Goal: Transaction & Acquisition: Book appointment/travel/reservation

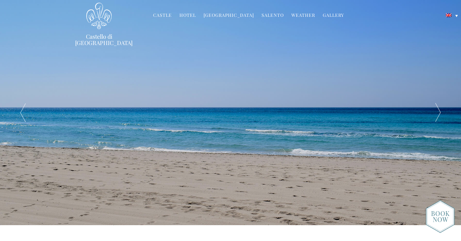
click at [190, 16] on link "Hotel" at bounding box center [187, 15] width 16 height 7
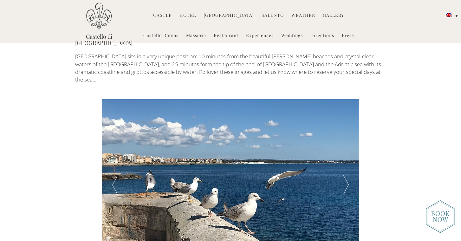
scroll to position [1020, 0]
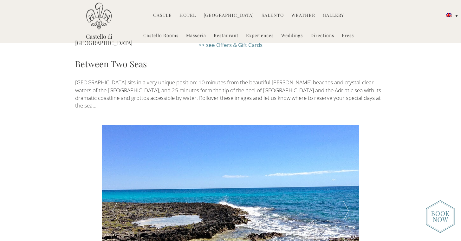
click at [345, 168] on div at bounding box center [346, 210] width 26 height 171
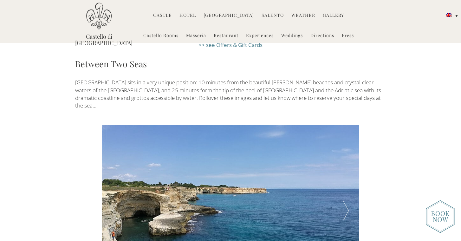
click at [345, 168] on div at bounding box center [346, 210] width 26 height 171
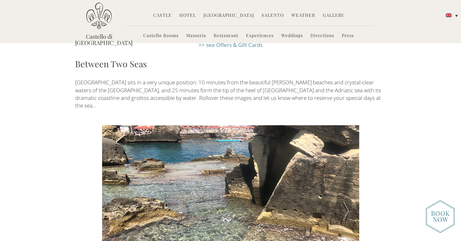
click at [345, 168] on div at bounding box center [346, 210] width 26 height 171
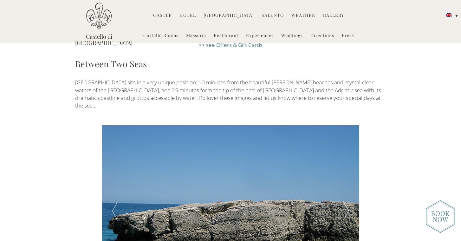
click at [345, 168] on div at bounding box center [346, 210] width 26 height 171
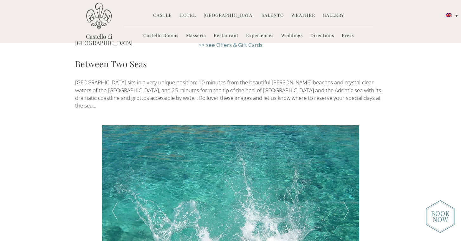
click at [345, 168] on div at bounding box center [346, 210] width 26 height 171
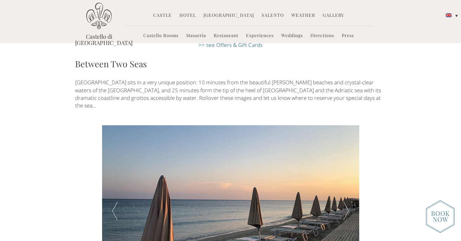
click at [345, 168] on div at bounding box center [346, 210] width 26 height 171
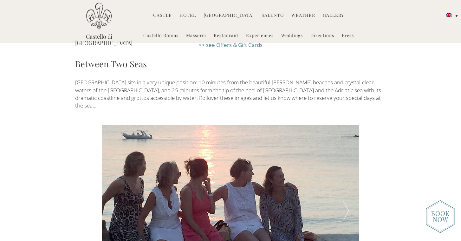
click at [345, 168] on div at bounding box center [346, 210] width 26 height 171
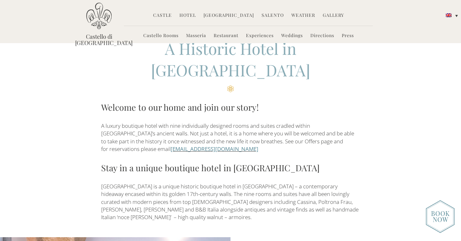
scroll to position [0, 0]
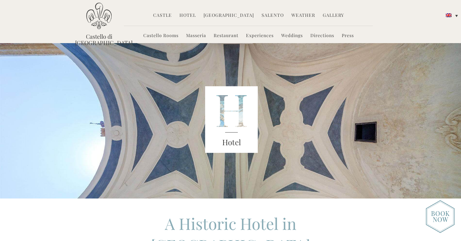
click at [160, 36] on link "Castello Rooms" at bounding box center [160, 35] width 35 height 7
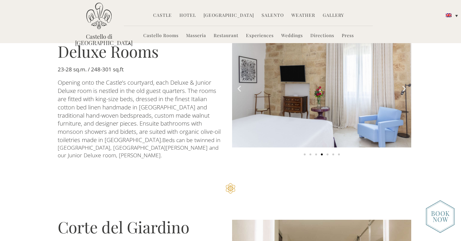
scroll to position [375, 0]
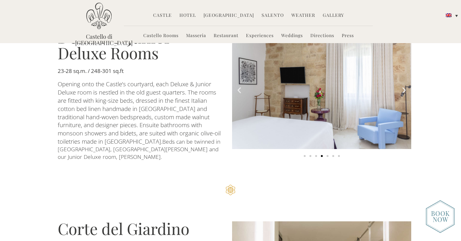
click at [439, 217] on img at bounding box center [440, 216] width 29 height 33
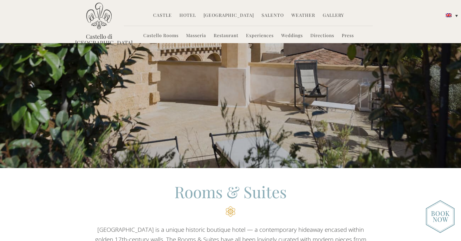
scroll to position [0, 0]
